Goal: Answer question/provide support

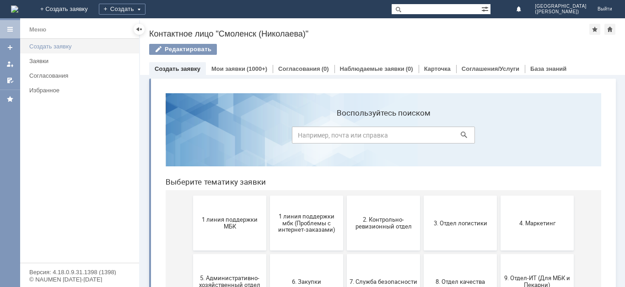
click at [79, 53] on link "Создать заявку" at bounding box center [82, 46] width 112 height 14
click at [77, 59] on div "Заявки" at bounding box center [81, 61] width 104 height 7
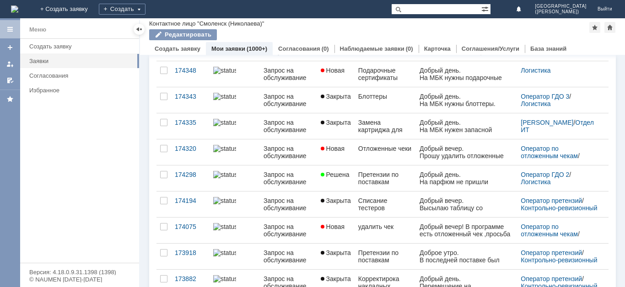
scroll to position [73, 0]
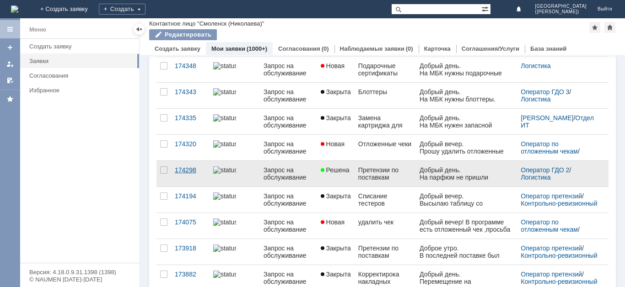
click at [181, 174] on div "174298" at bounding box center [190, 170] width 31 height 7
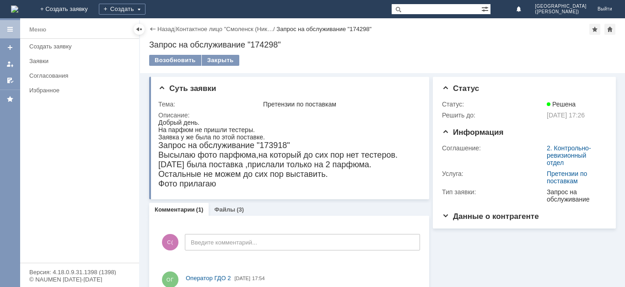
click at [615, 109] on div "Суть заявки Тема: Претензии по поставкам Описание: Комментарии (1) Файлы (3) Ко…" at bounding box center [382, 201] width 485 height 256
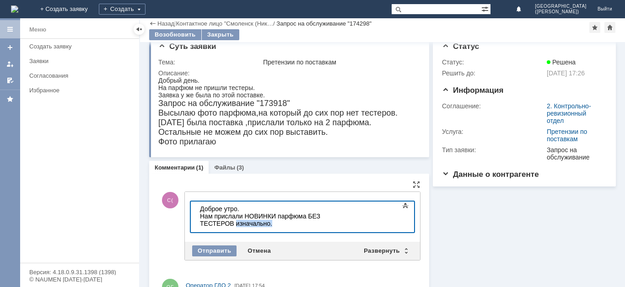
drag, startPoint x: 241, startPoint y: 223, endPoint x: 366, endPoint y: 426, distance: 238.9
click at [196, 224] on html "Доброе утро. ​Нам прислали НОВИНКИ парфюма БЕЗ ТЕСТЕРОВ изначально." at bounding box center [264, 216] width 137 height 29
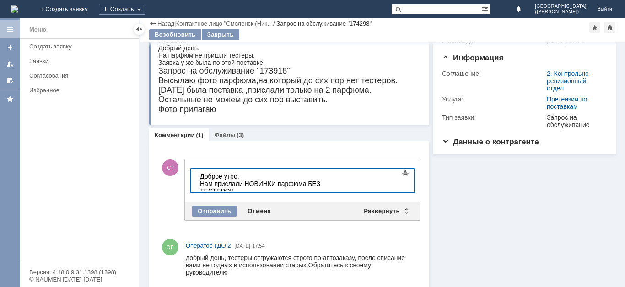
scroll to position [52, 0]
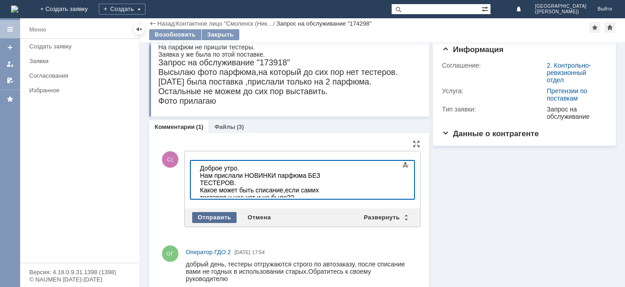
click at [214, 214] on div "Отправить" at bounding box center [214, 217] width 44 height 11
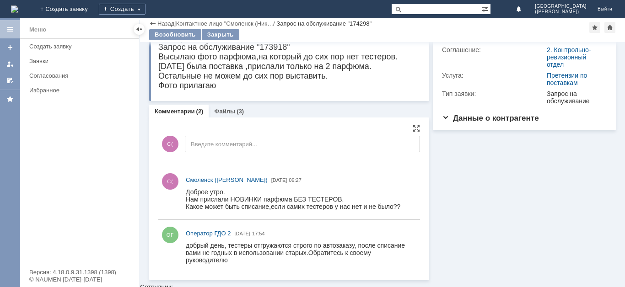
scroll to position [64, 0]
